Goal: Task Accomplishment & Management: Use online tool/utility

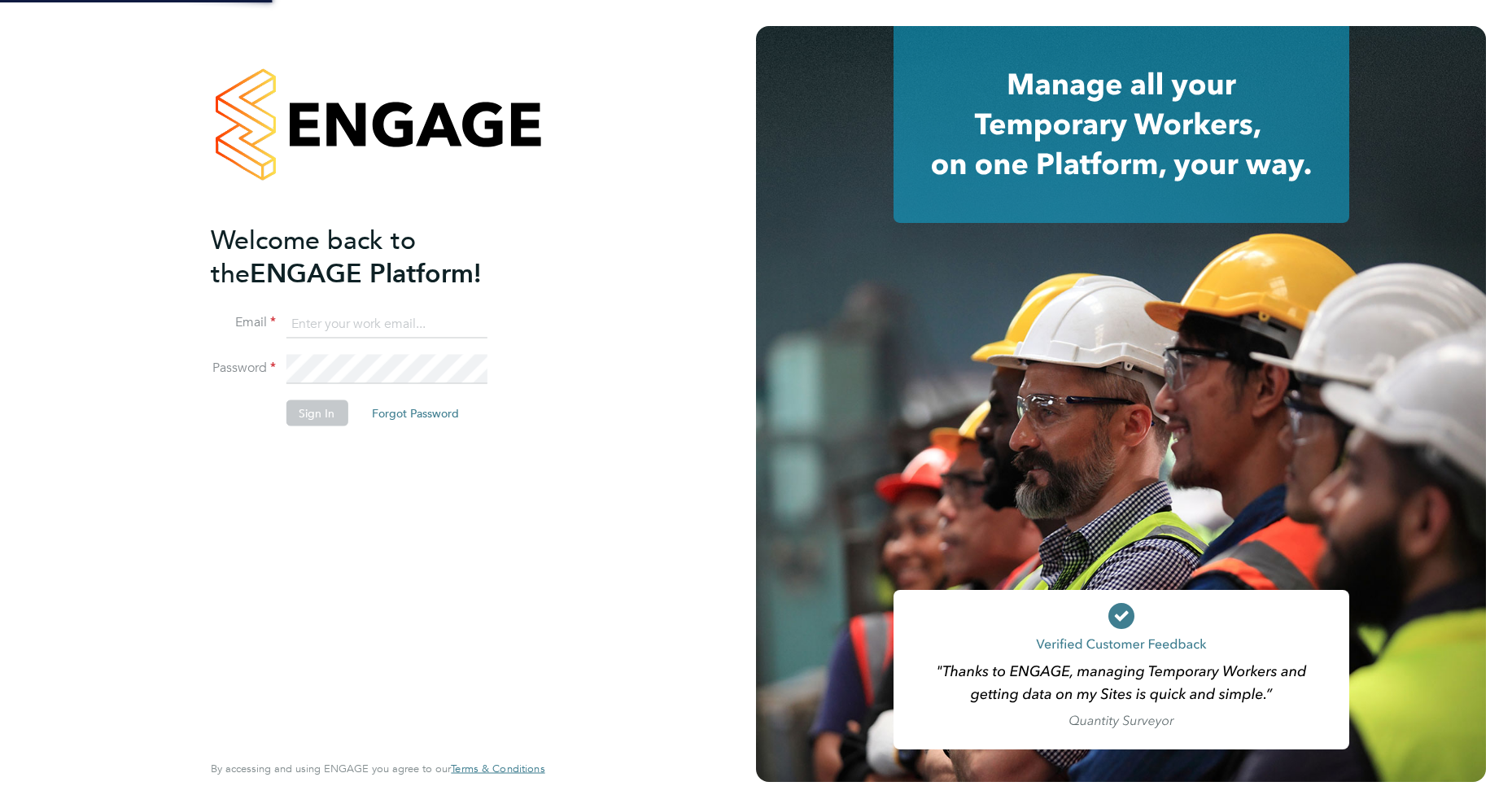
drag, startPoint x: 0, startPoint y: 0, endPoint x: 359, endPoint y: 323, distance: 482.9
click at [359, 323] on input at bounding box center [386, 324] width 201 height 29
type input "robot.johnny5@randstad.co.uk"
click at [315, 412] on button "Sign In" at bounding box center [316, 413] width 62 height 26
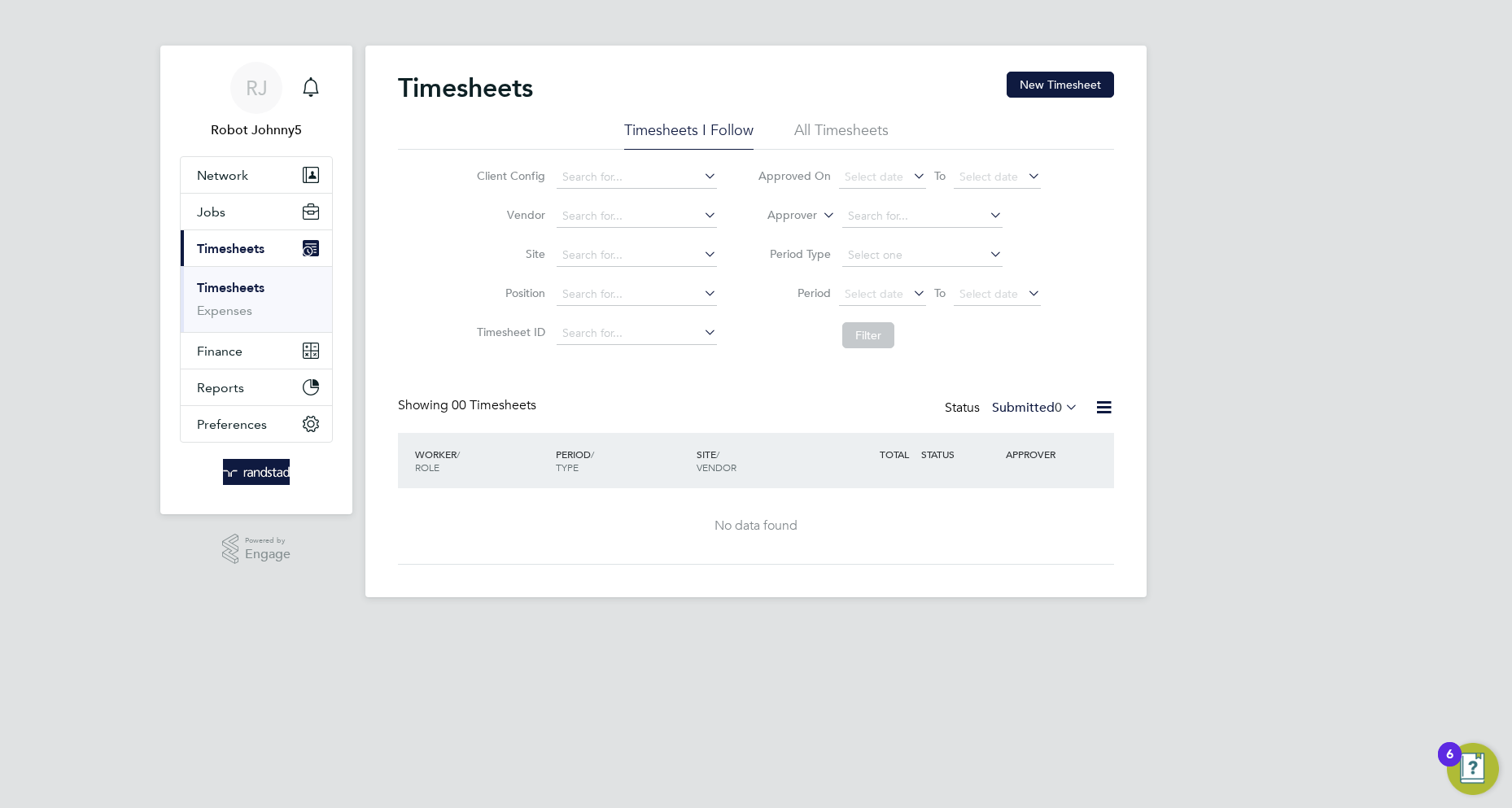
click at [1103, 408] on icon at bounding box center [1104, 407] width 20 height 20
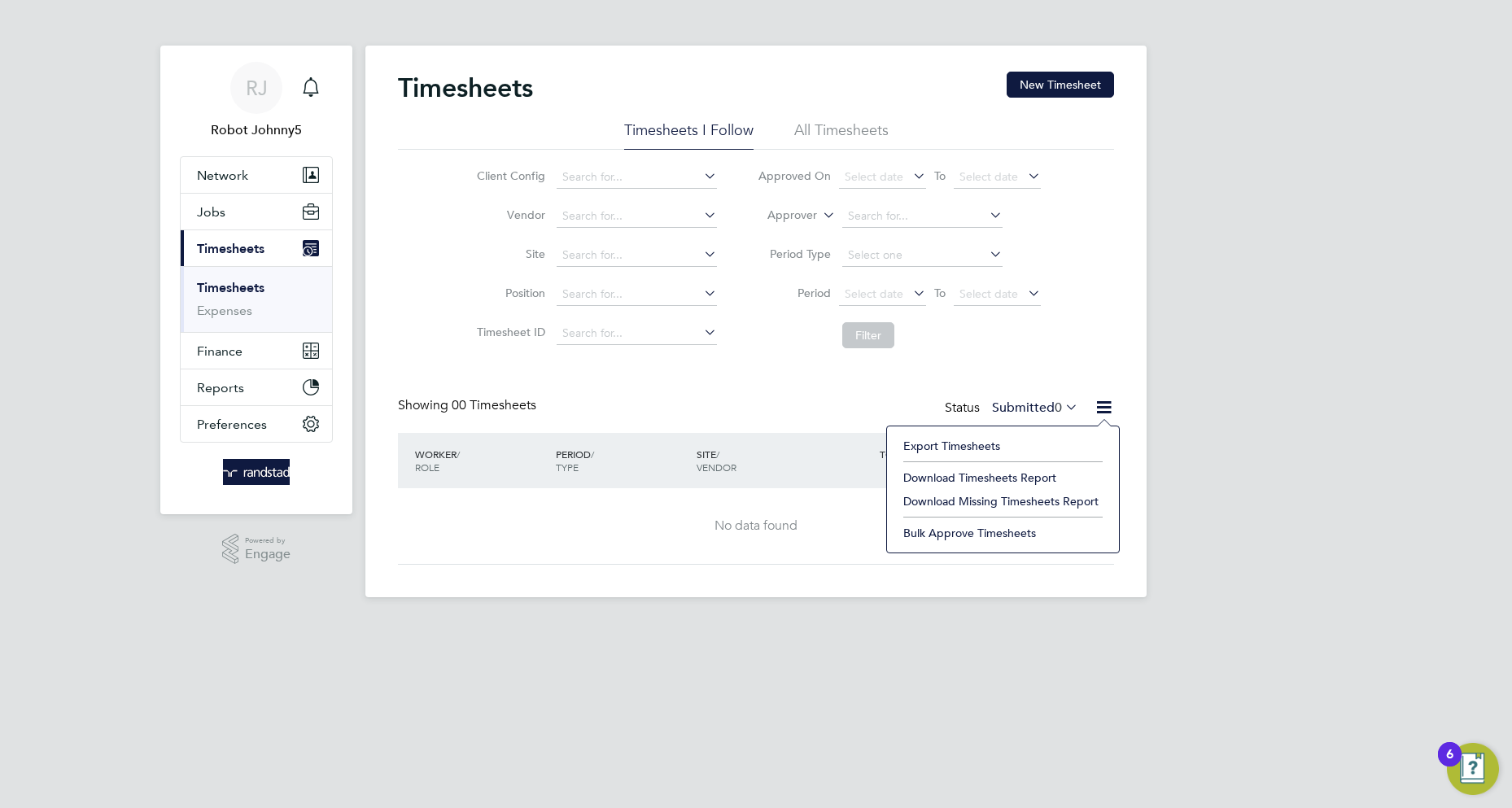
click at [951, 445] on li "Export Timesheets" at bounding box center [1003, 445] width 216 height 23
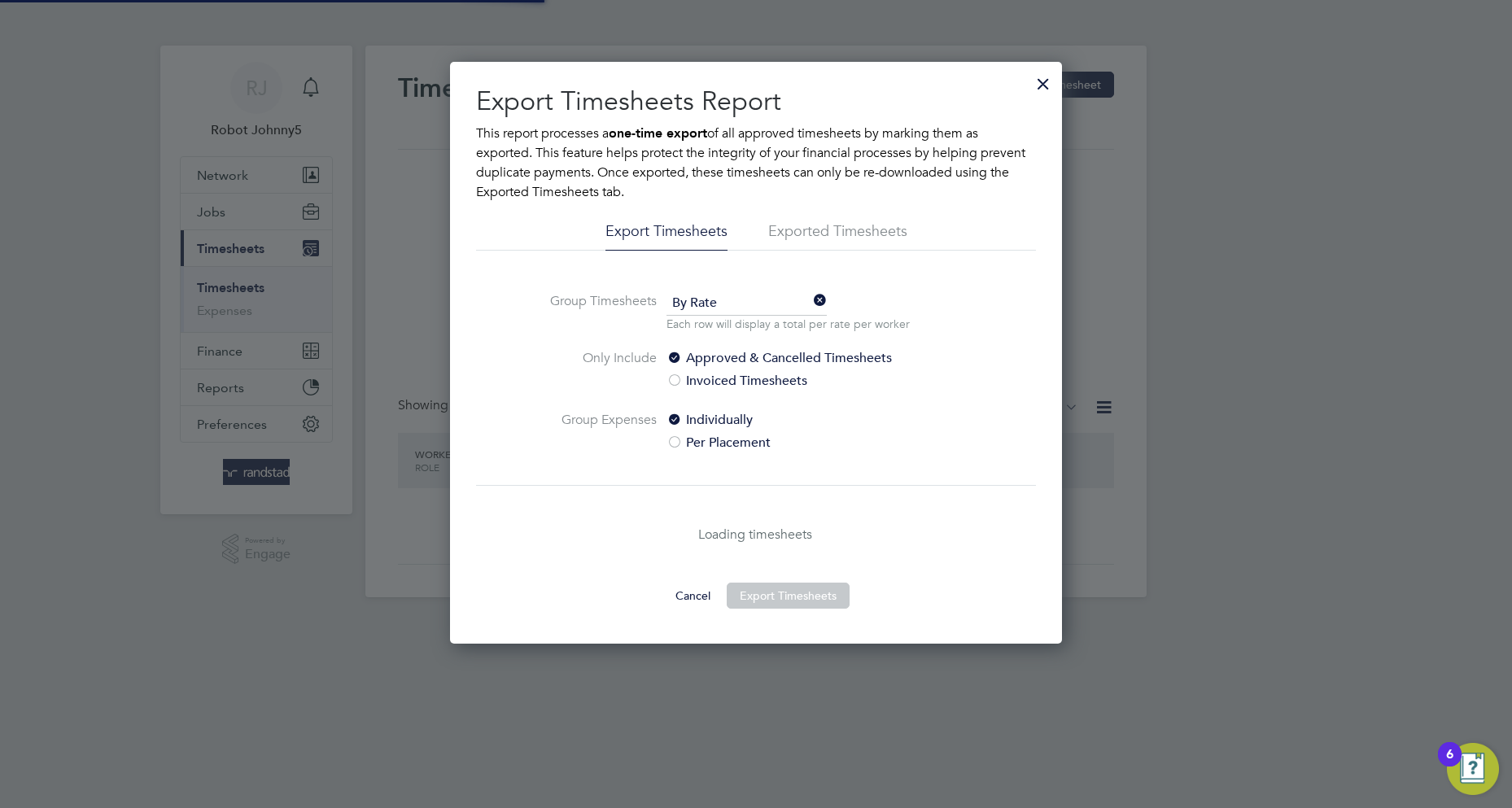
scroll to position [9, 9]
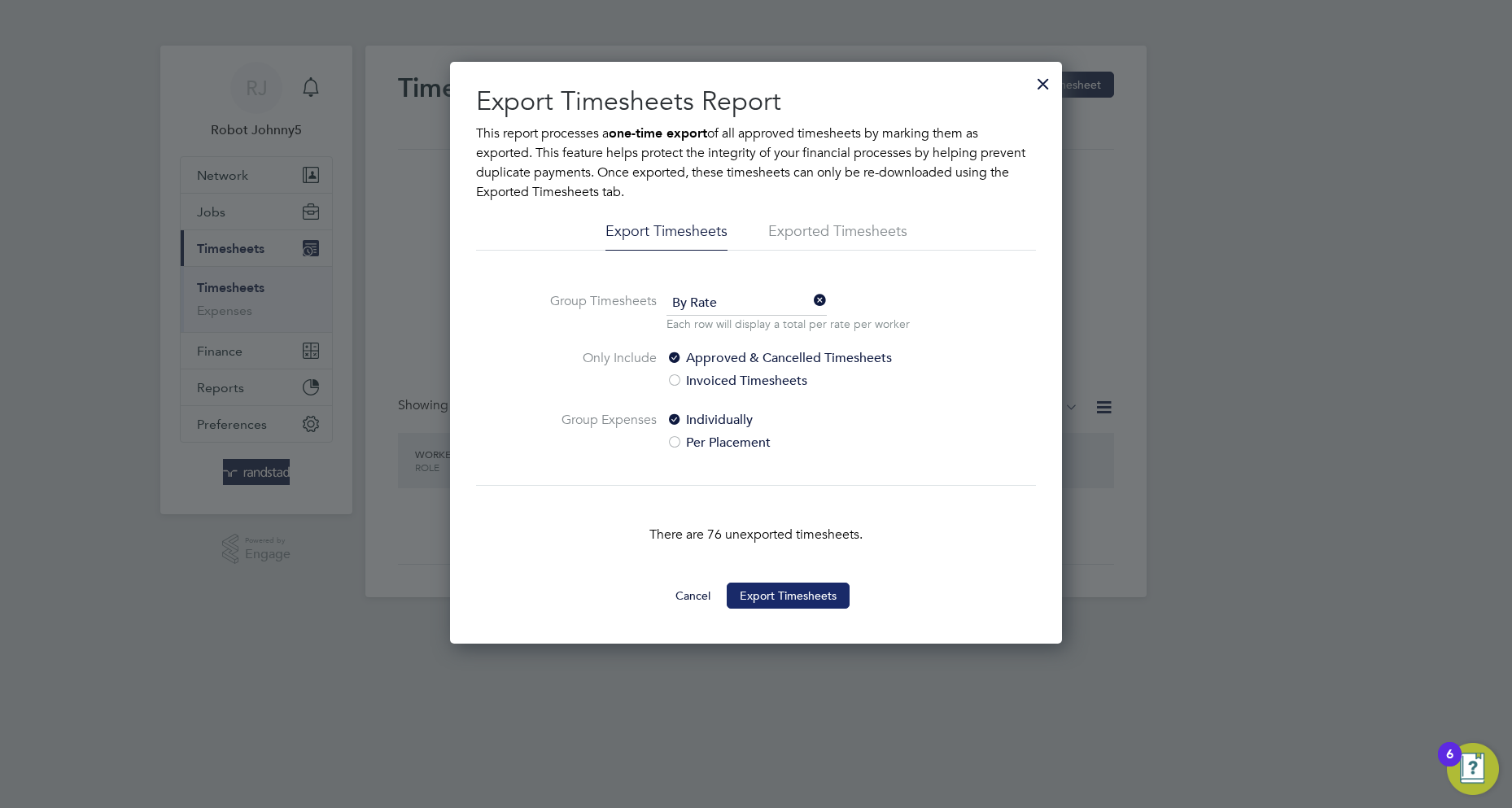
click at [788, 595] on button "Export Timesheets" at bounding box center [788, 595] width 123 height 26
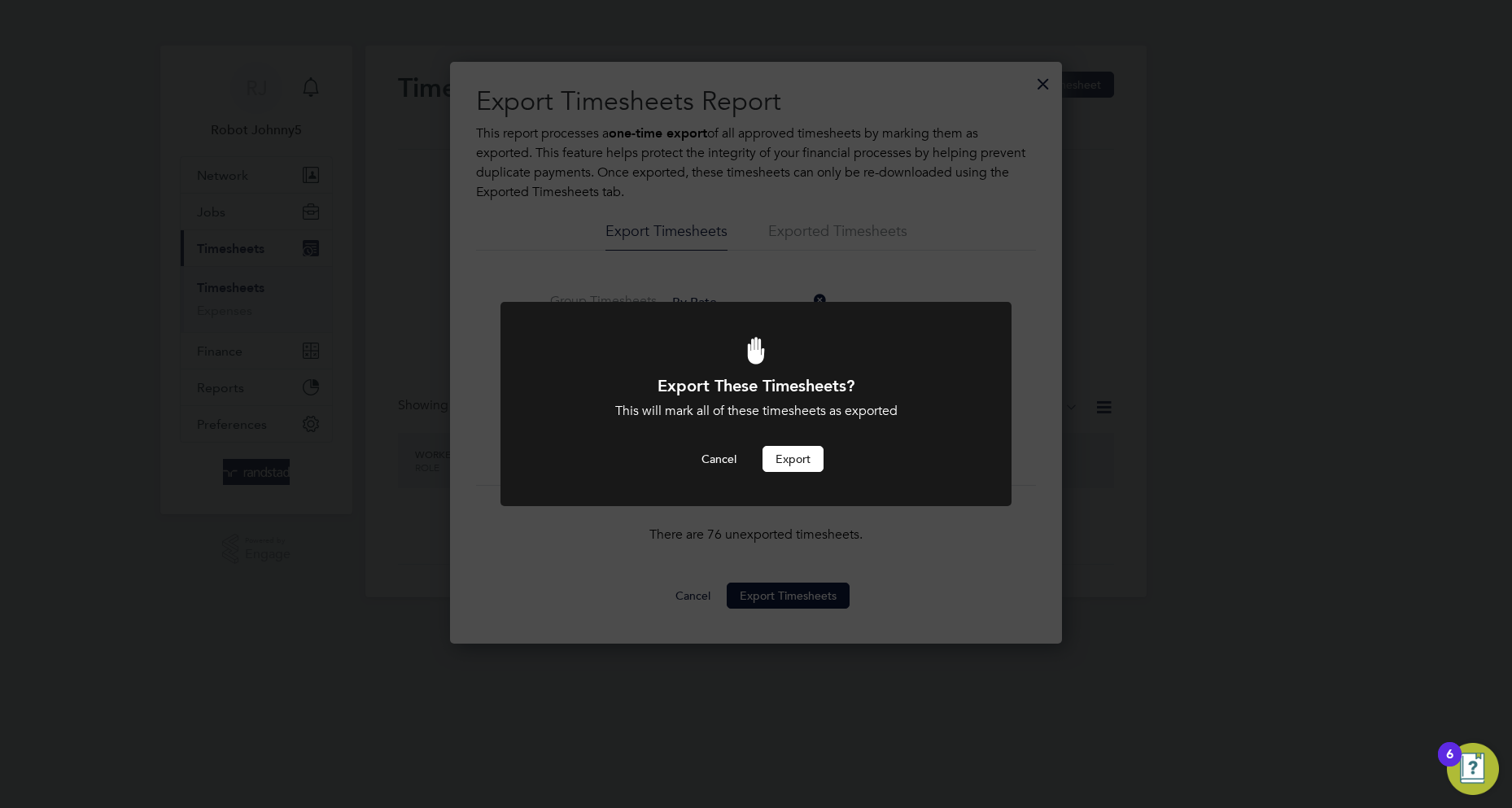
click at [792, 459] on button "Export" at bounding box center [793, 458] width 61 height 26
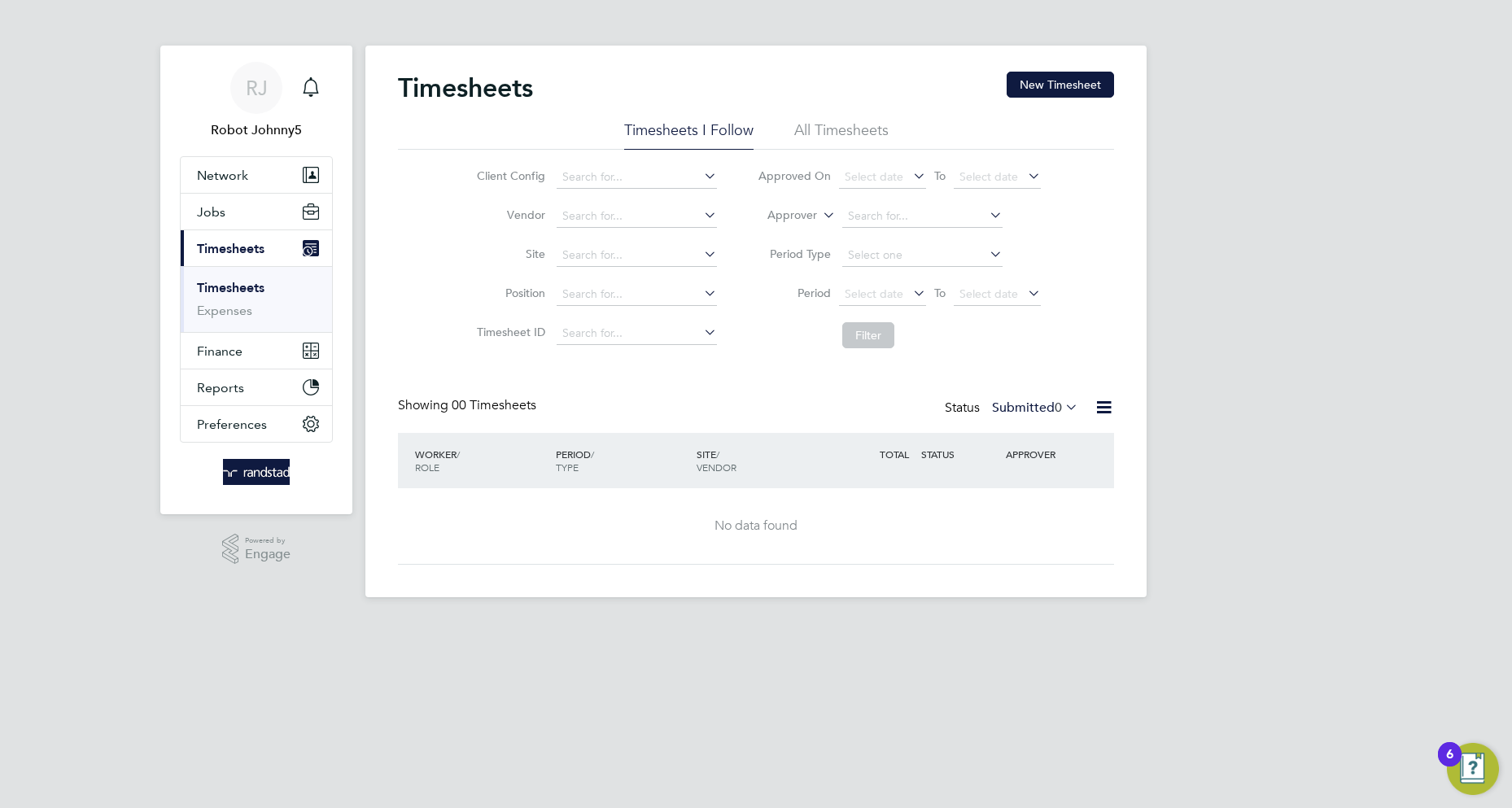
click at [1103, 408] on icon at bounding box center [1104, 407] width 20 height 20
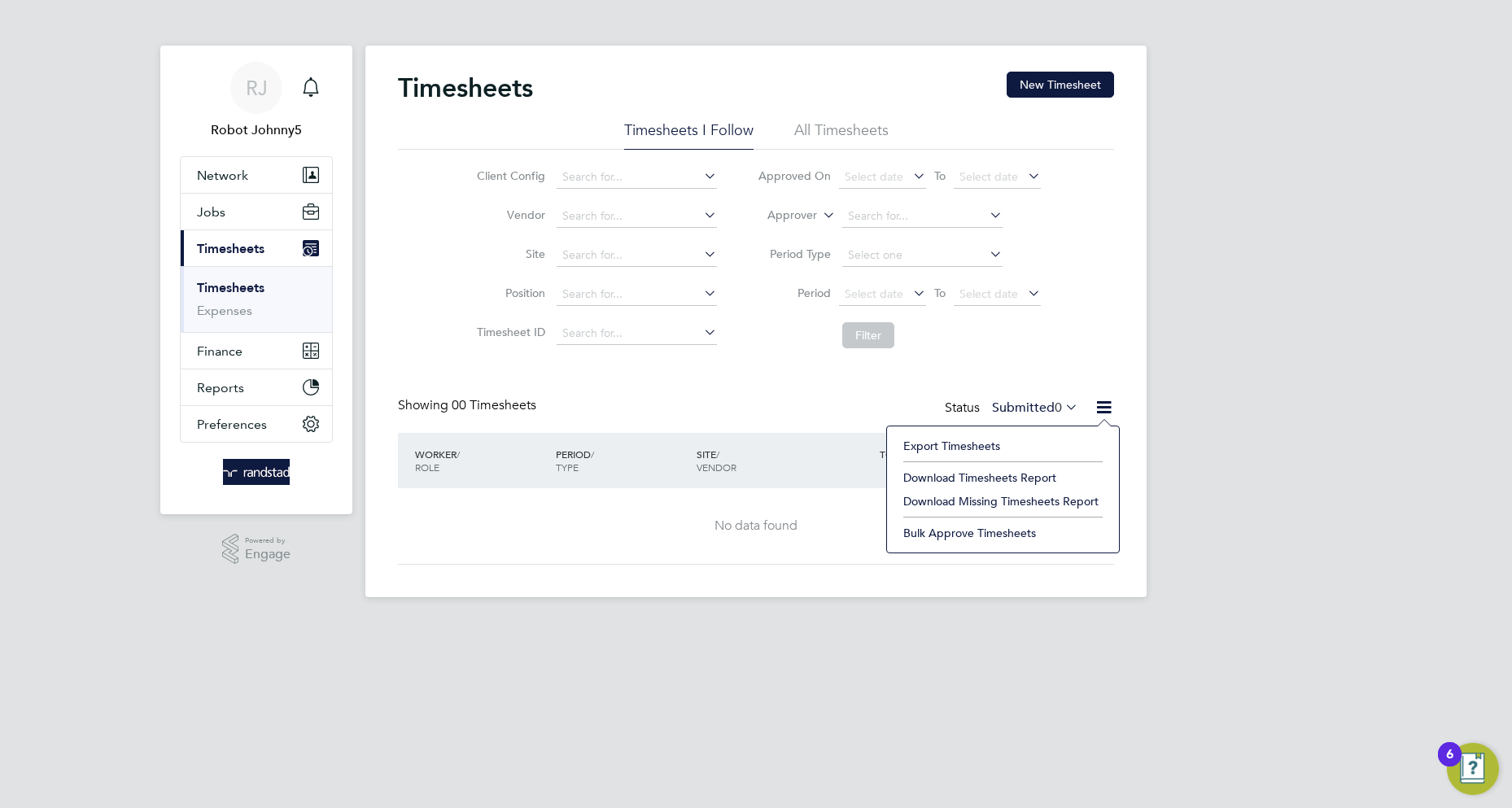
click at [951, 445] on li "Export Timesheets" at bounding box center [1003, 445] width 216 height 23
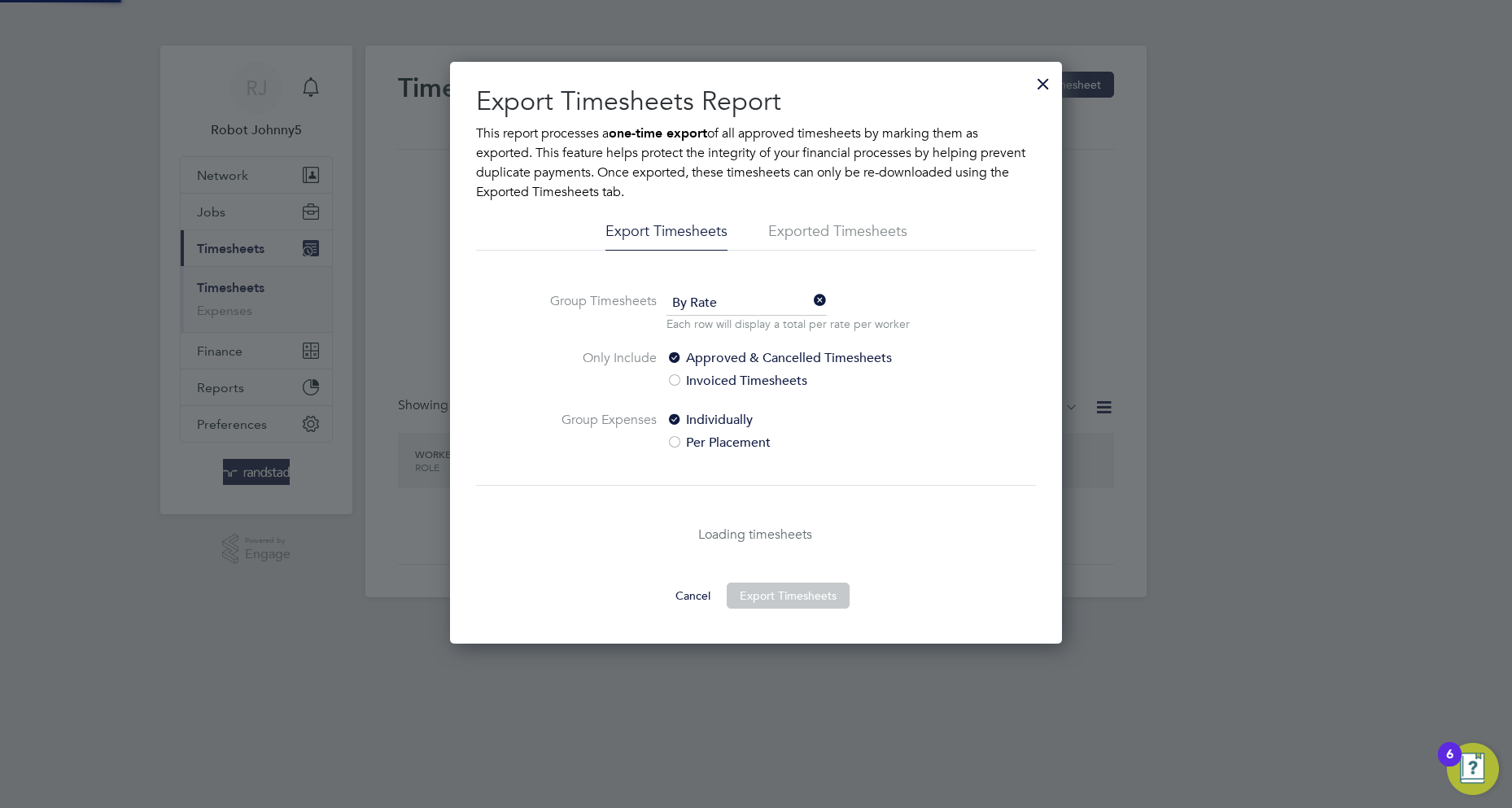
scroll to position [582, 612]
click at [797, 231] on li "Exported Timesheets" at bounding box center [837, 236] width 139 height 29
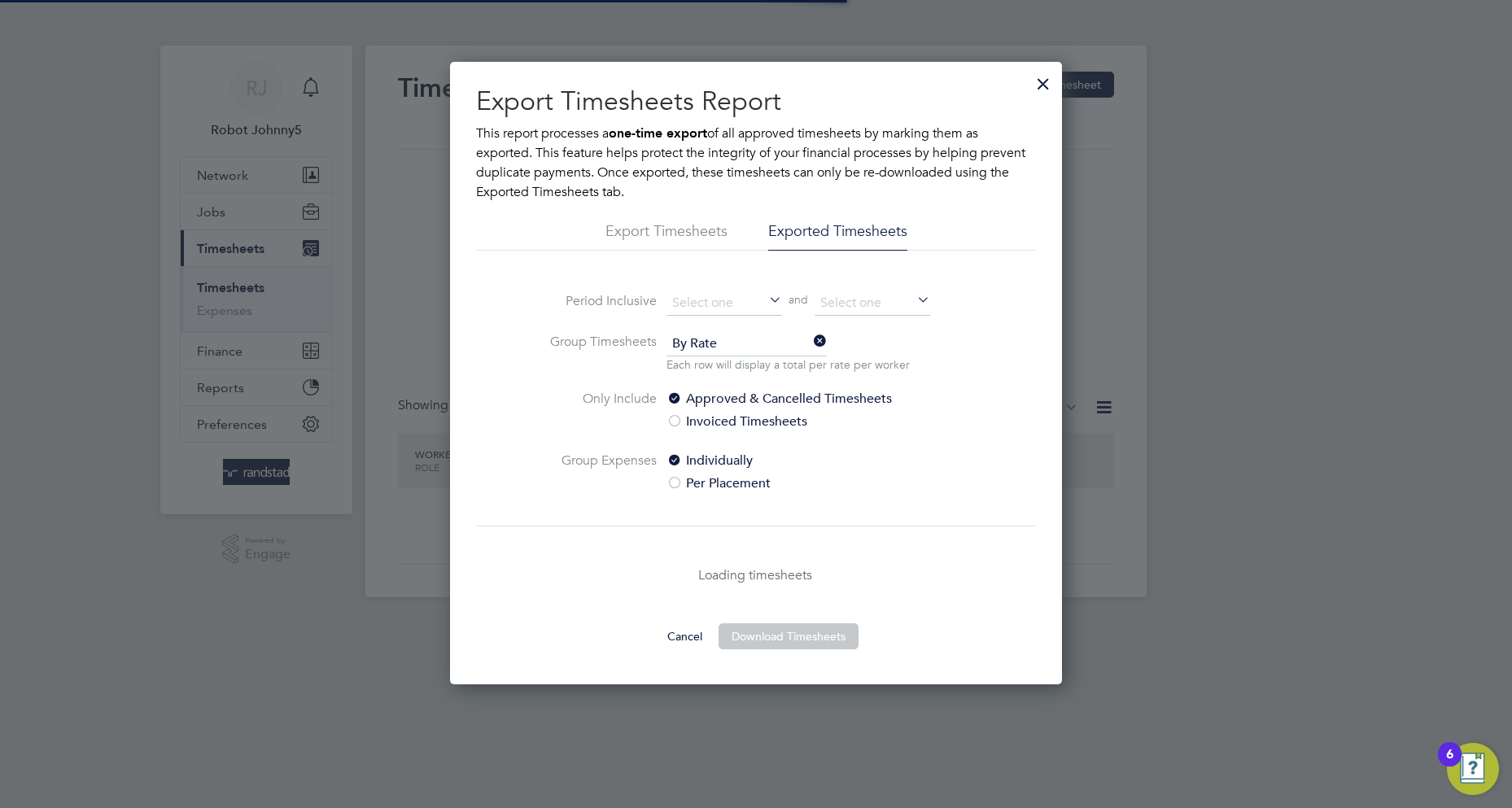
click at [836, 231] on li "Exported Timesheets" at bounding box center [837, 236] width 139 height 29
click at [724, 301] on input at bounding box center [724, 303] width 116 height 25
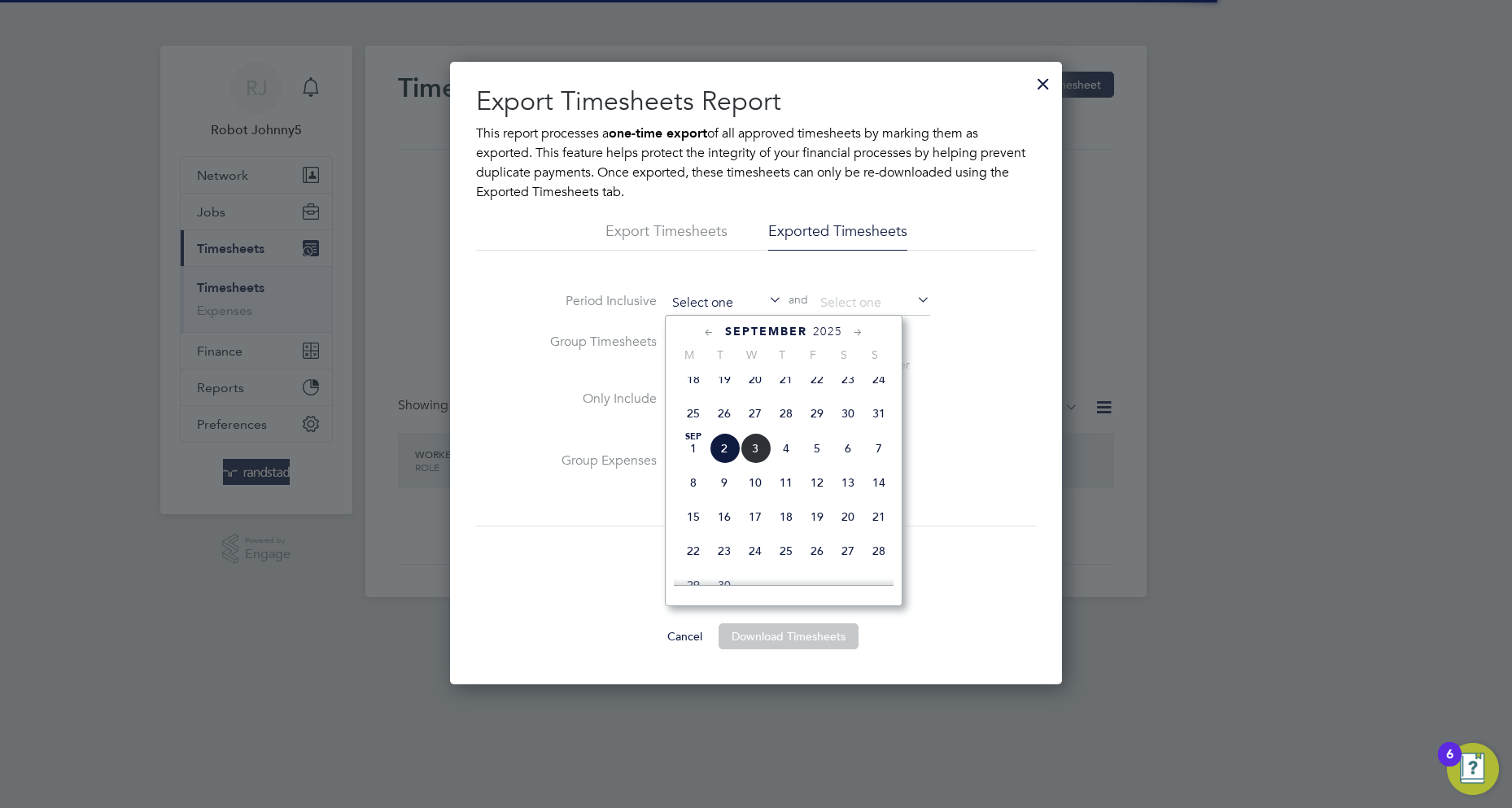
scroll to position [458, 0]
type input "[DATE]"
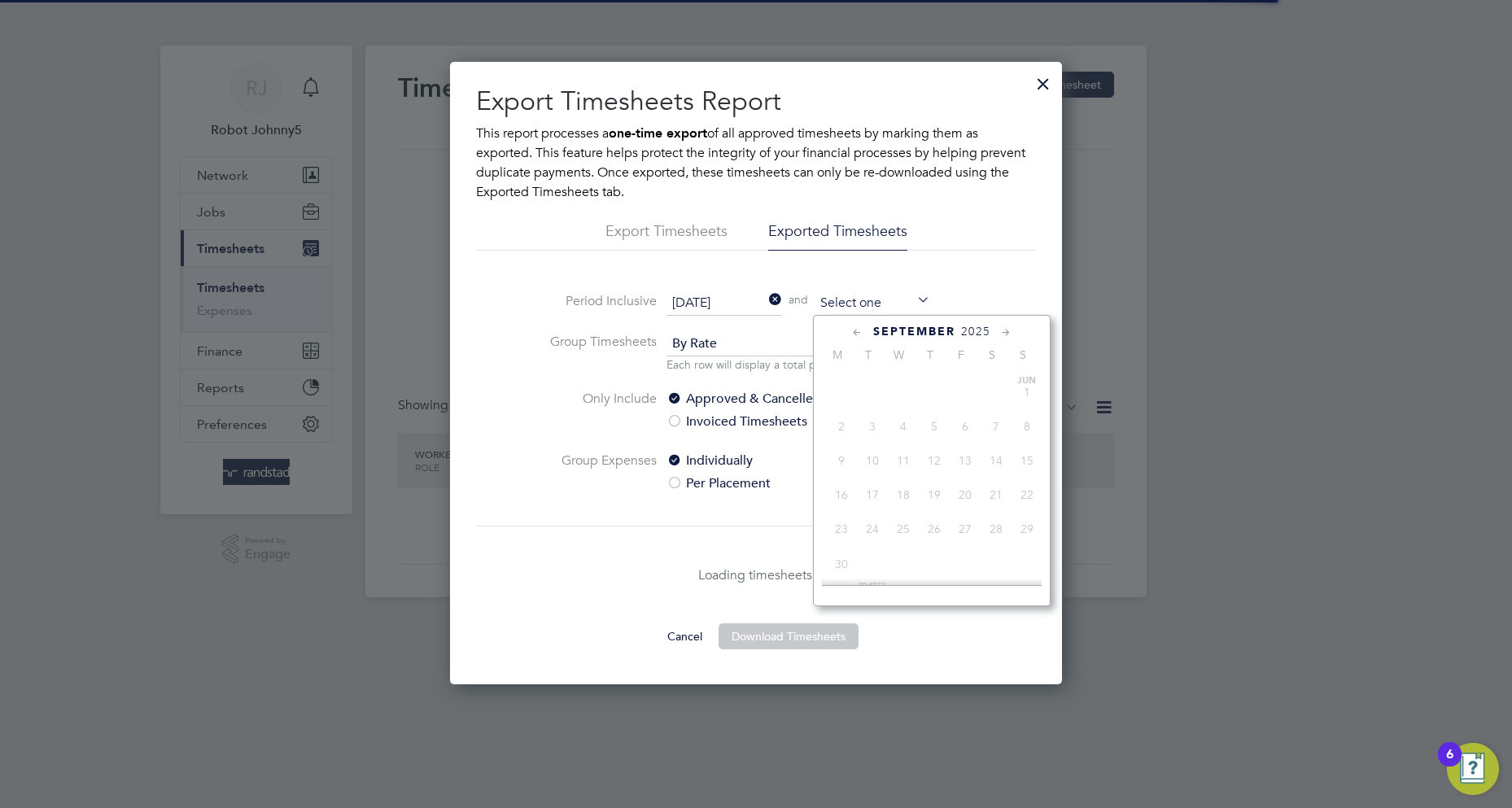
click at [872, 301] on input at bounding box center [872, 303] width 116 height 25
type input "[DATE]"
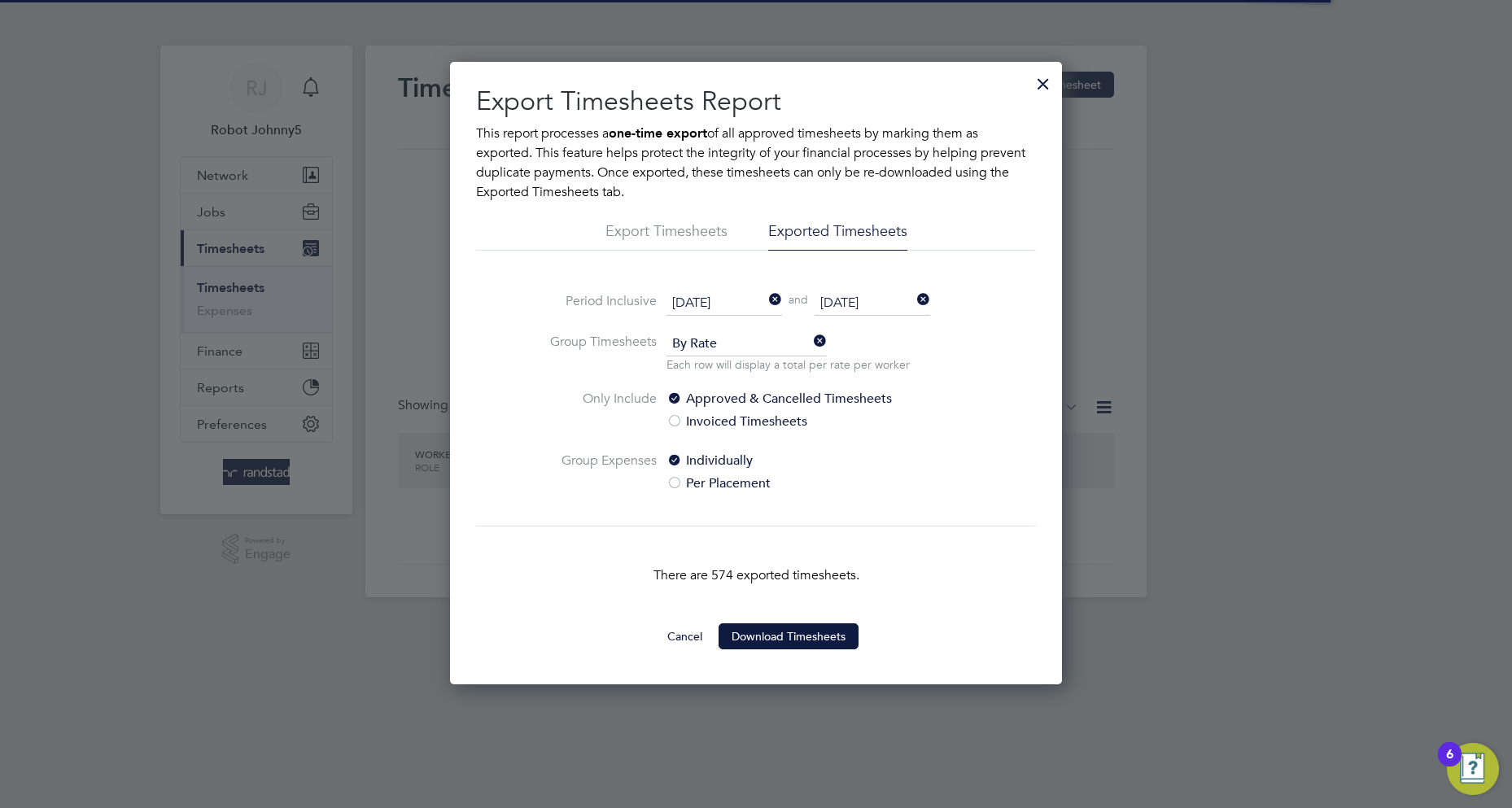
scroll to position [9, 9]
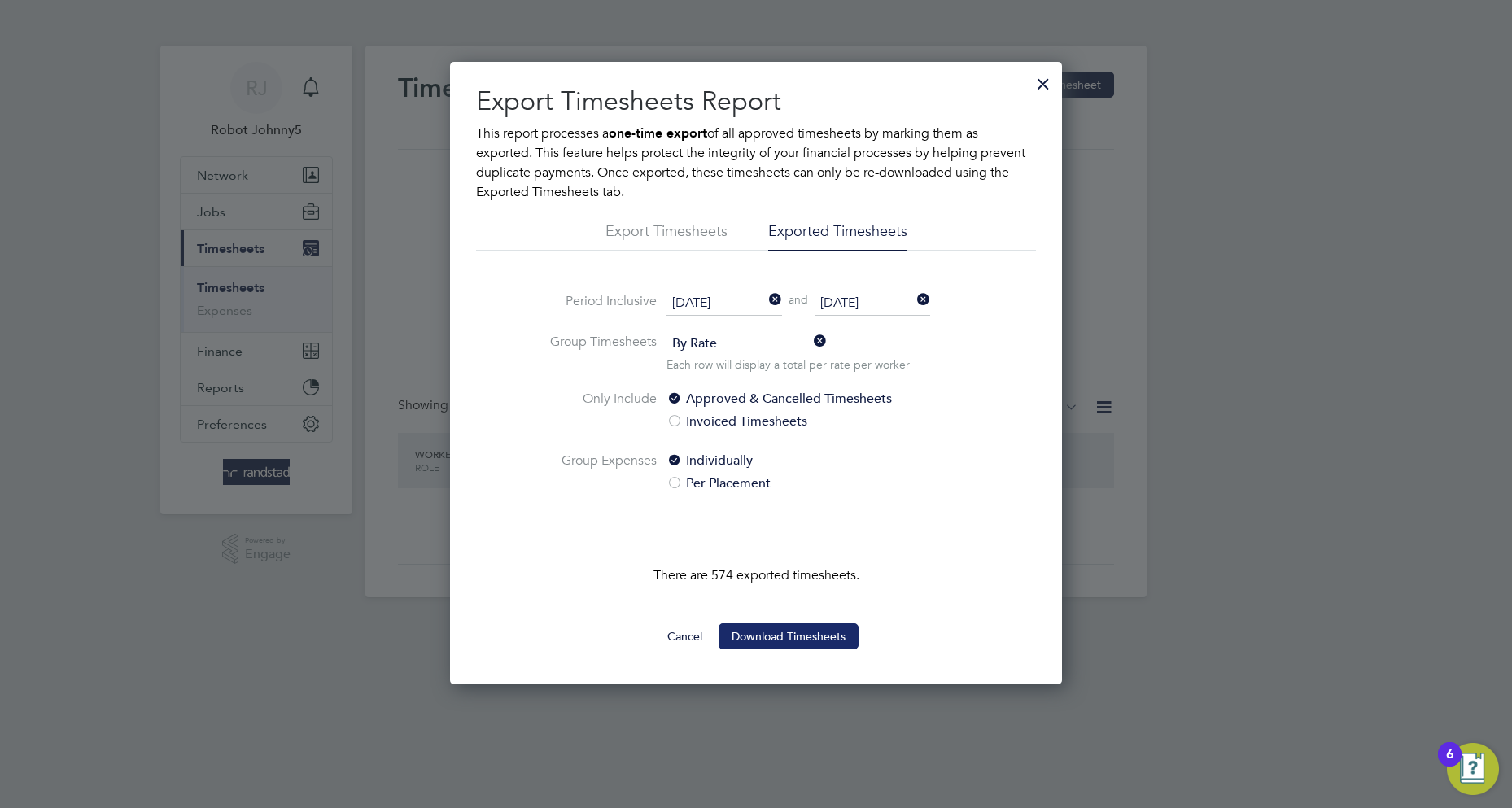
click at [788, 634] on button "Download Timesheets" at bounding box center [788, 636] width 140 height 26
